Goal: Information Seeking & Learning: Find specific fact

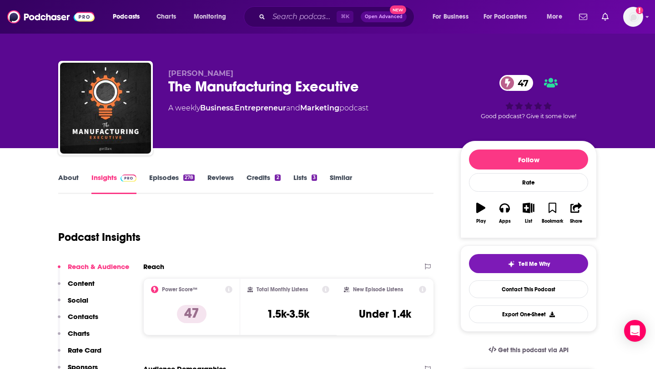
click at [61, 179] on link "About" at bounding box center [68, 183] width 20 height 21
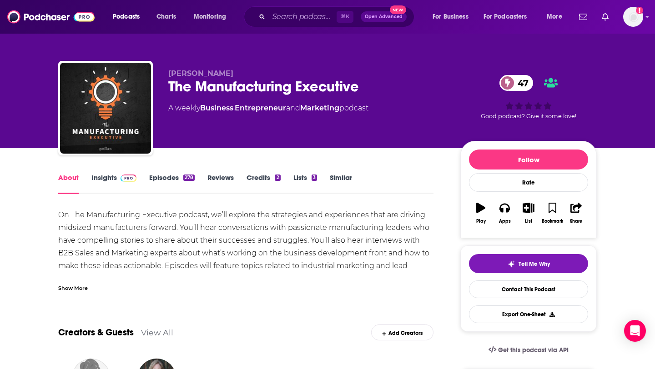
click at [75, 290] on div "Show More" at bounding box center [73, 287] width 30 height 9
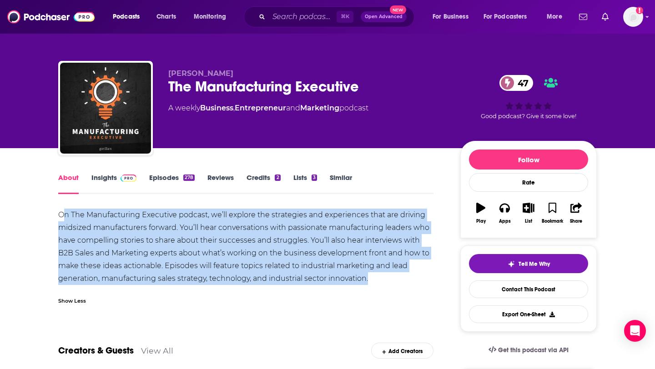
drag, startPoint x: 395, startPoint y: 279, endPoint x: 61, endPoint y: 213, distance: 340.1
click at [61, 213] on div "On The Manufacturing Executive podcast, we’ll explore the strategies and experi…" at bounding box center [245, 247] width 375 height 76
drag, startPoint x: 52, startPoint y: 214, endPoint x: 398, endPoint y: 279, distance: 352.0
copy div "On The Manufacturing Executive podcast, we’ll explore the strategies and experi…"
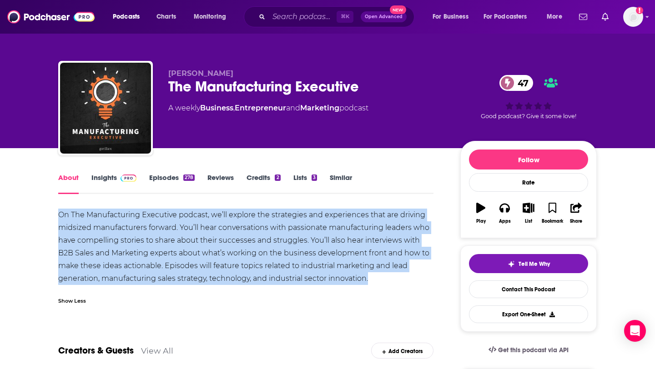
click at [170, 174] on link "Episodes 278" at bounding box center [171, 183] width 45 height 21
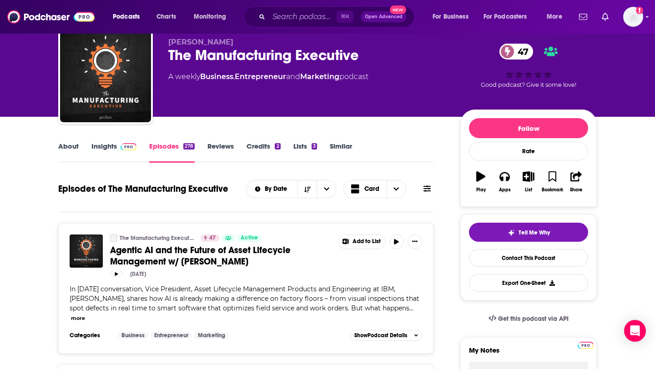
scroll to position [37, 0]
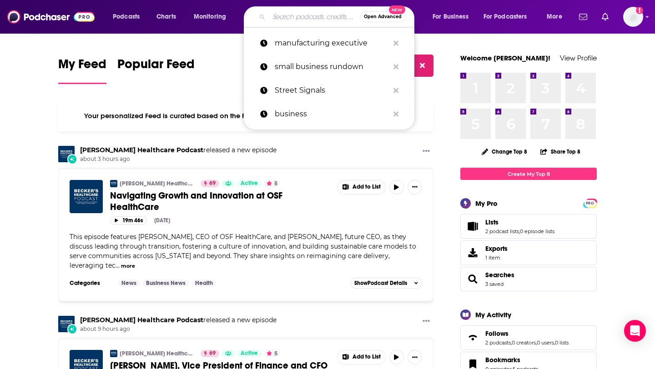
click at [311, 22] on input "Search podcasts, credits, & more..." at bounding box center [314, 17] width 91 height 15
paste input "Sale2Sold"
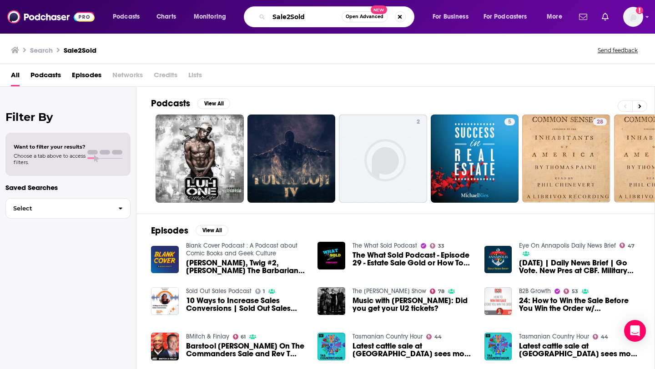
click at [284, 19] on input "Sale2Sold" at bounding box center [305, 17] width 73 height 15
click at [286, 17] on input "Sale2Sold" at bounding box center [305, 17] width 73 height 15
drag, startPoint x: 309, startPoint y: 19, endPoint x: 262, endPoint y: 19, distance: 46.8
click at [262, 19] on div "Sale2Sold Open Advanced New" at bounding box center [329, 16] width 170 height 21
type input "the deal board"
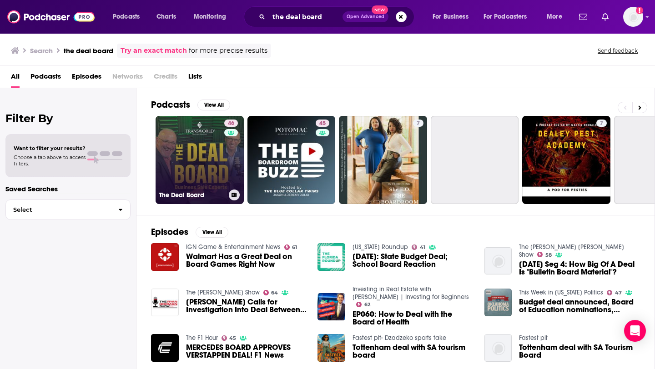
click at [224, 157] on div "46" at bounding box center [232, 155] width 16 height 70
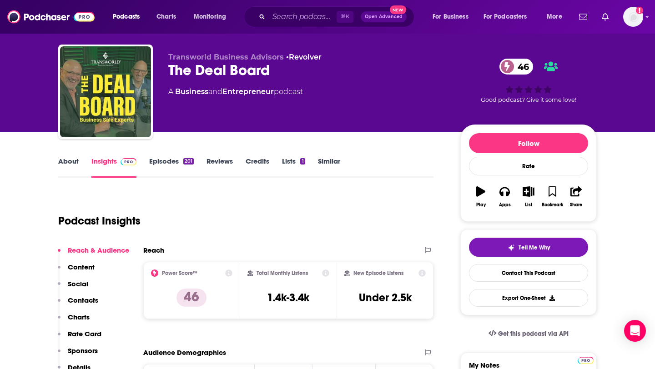
scroll to position [19, 0]
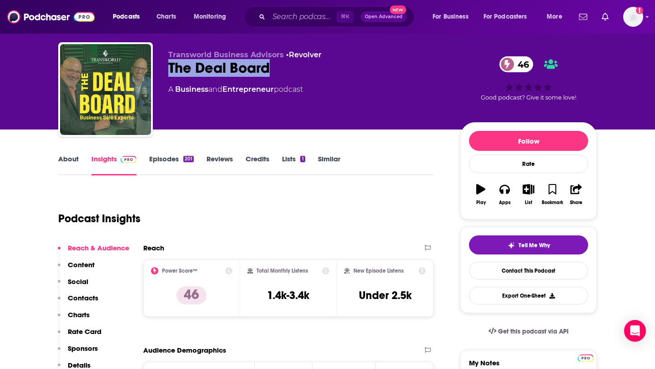
drag, startPoint x: 274, startPoint y: 69, endPoint x: 165, endPoint y: 67, distance: 109.1
click at [165, 67] on div "Transworld Business Advisors • Revolver The Deal Board 46 A Business and Entrep…" at bounding box center [327, 91] width 538 height 98
copy h2 "The Deal Board"
click at [76, 294] on p "Contacts" at bounding box center [83, 298] width 30 height 9
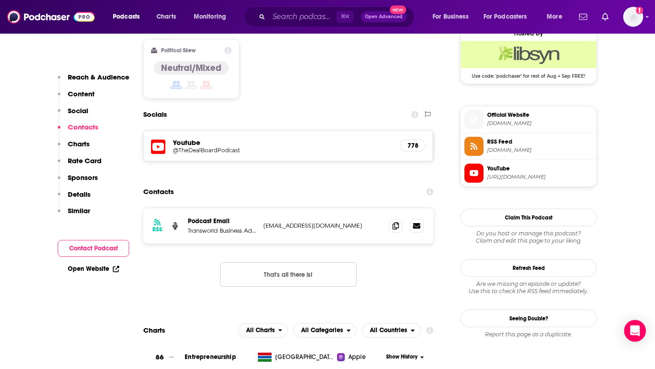
scroll to position [750, 0]
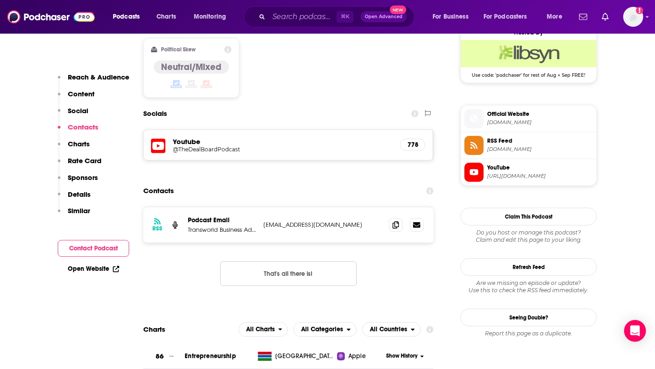
click at [401, 207] on div "RSS Podcast Email Transworld Business Advisors [EMAIL_ADDRESS][DOMAIN_NAME] [EM…" at bounding box center [288, 224] width 290 height 35
click at [399, 218] on span at bounding box center [396, 225] width 14 height 14
click at [227, 226] on p "Transworld Business Advisors" at bounding box center [222, 230] width 68 height 8
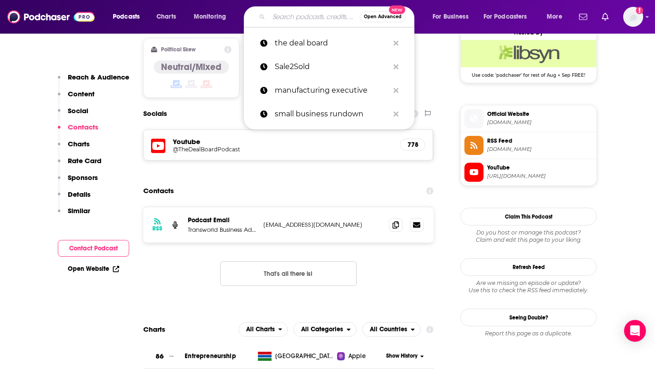
click at [274, 17] on input "Search podcasts, credits, & more..." at bounding box center [314, 17] width 91 height 15
paste input "Small Business Straight Talk"
type input "Small Business Straight Talk"
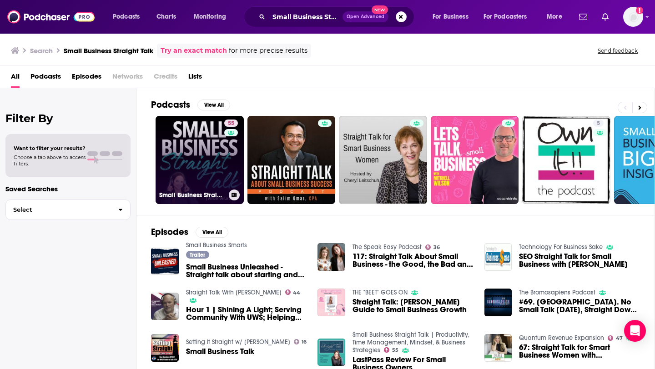
click at [206, 150] on link "55 Small Business Straight Talk | Productivity, Time Management, Mindset, & Bus…" at bounding box center [199, 160] width 88 height 88
